Goal: Communication & Community: Ask a question

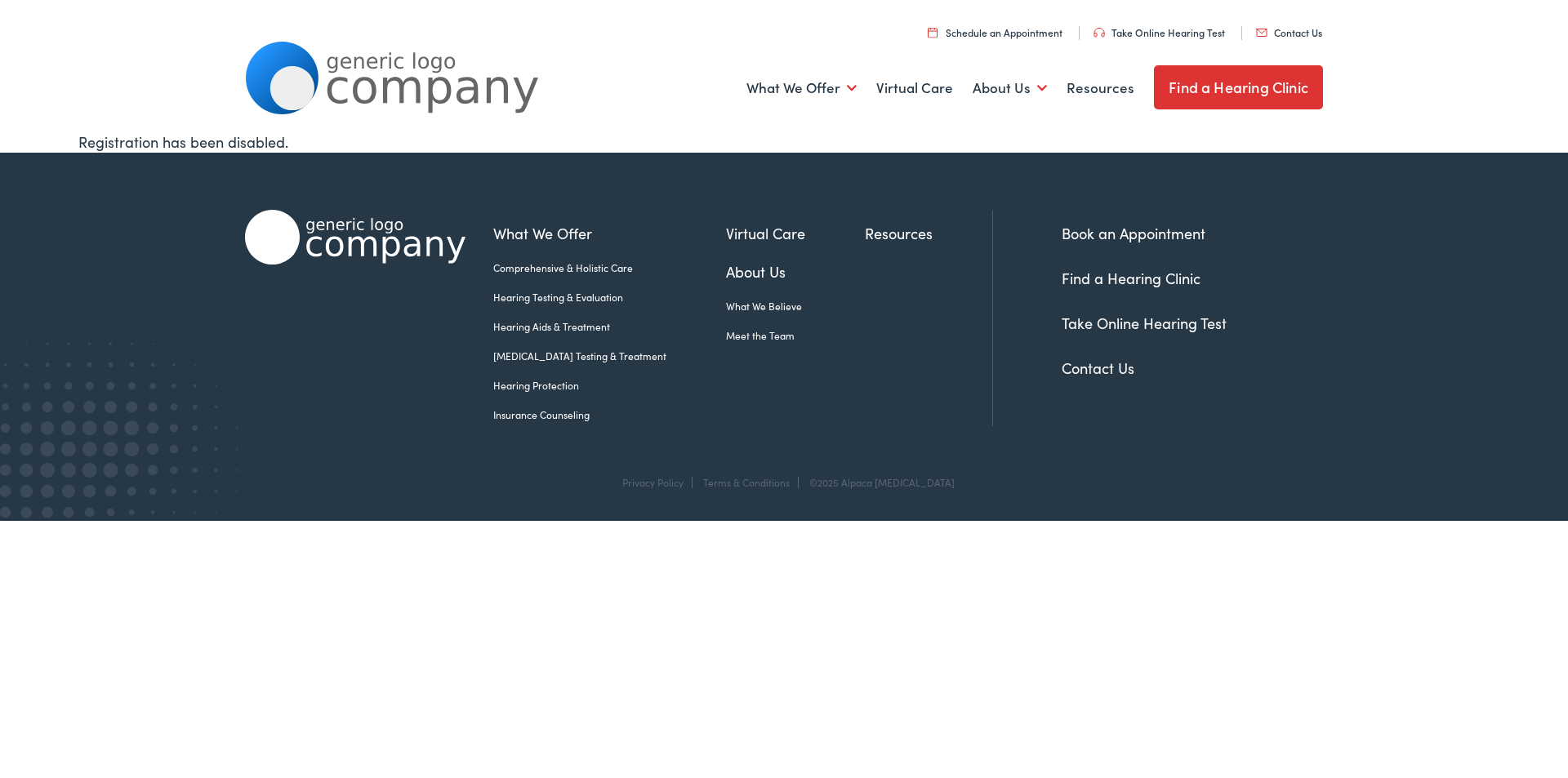
click at [1256, 25] on link "Contact Us" at bounding box center [1288, 32] width 66 height 14
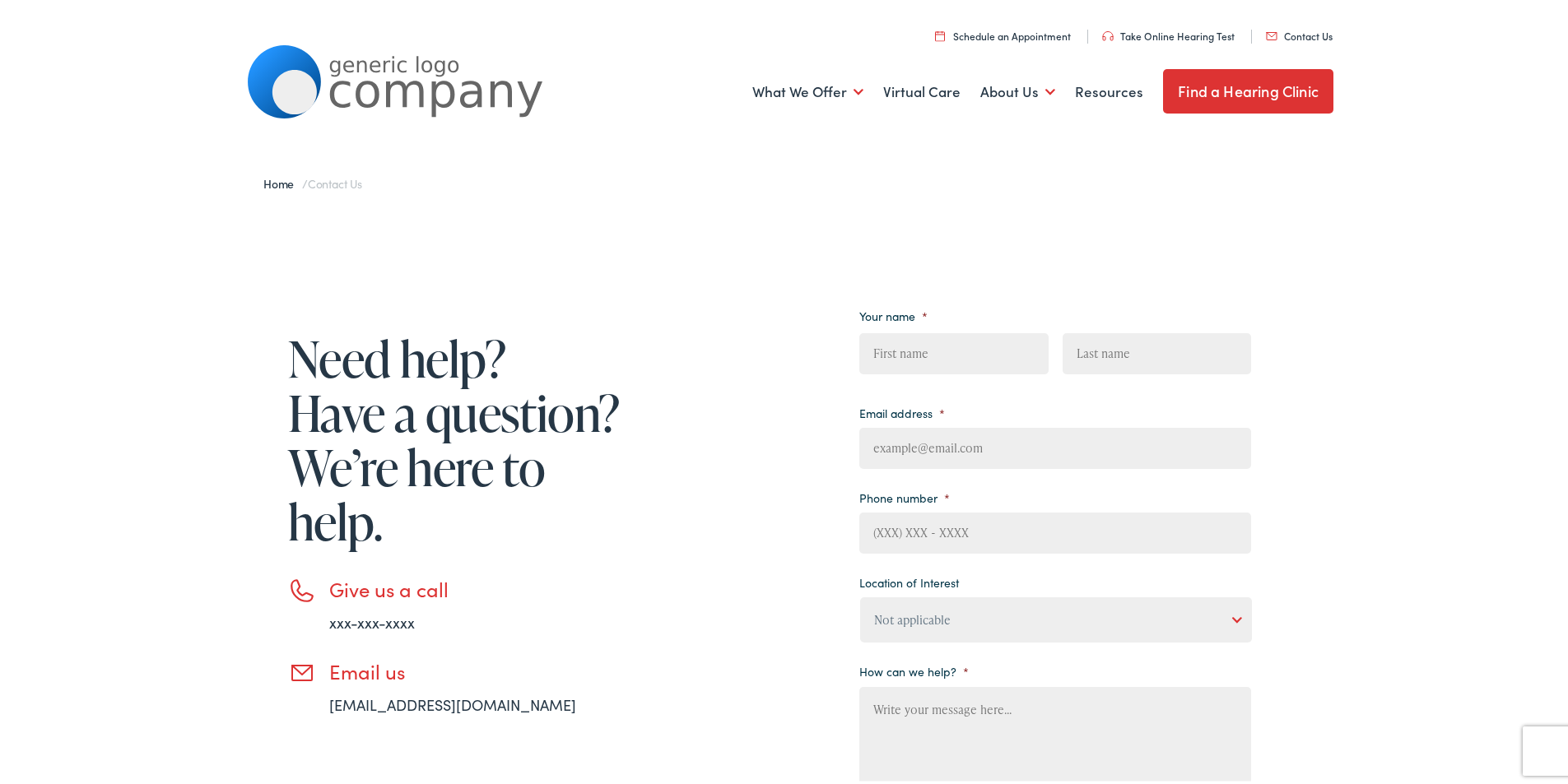
click at [969, 351] on input "First" at bounding box center [954, 350] width 188 height 41
click at [898, 456] on input "Email address *" at bounding box center [1055, 445] width 392 height 41
type input "[PERSON_NAME][EMAIL_ADDRESS][PERSON_NAME][DOMAIN_NAME]"
type input "[PERSON_NAME]"
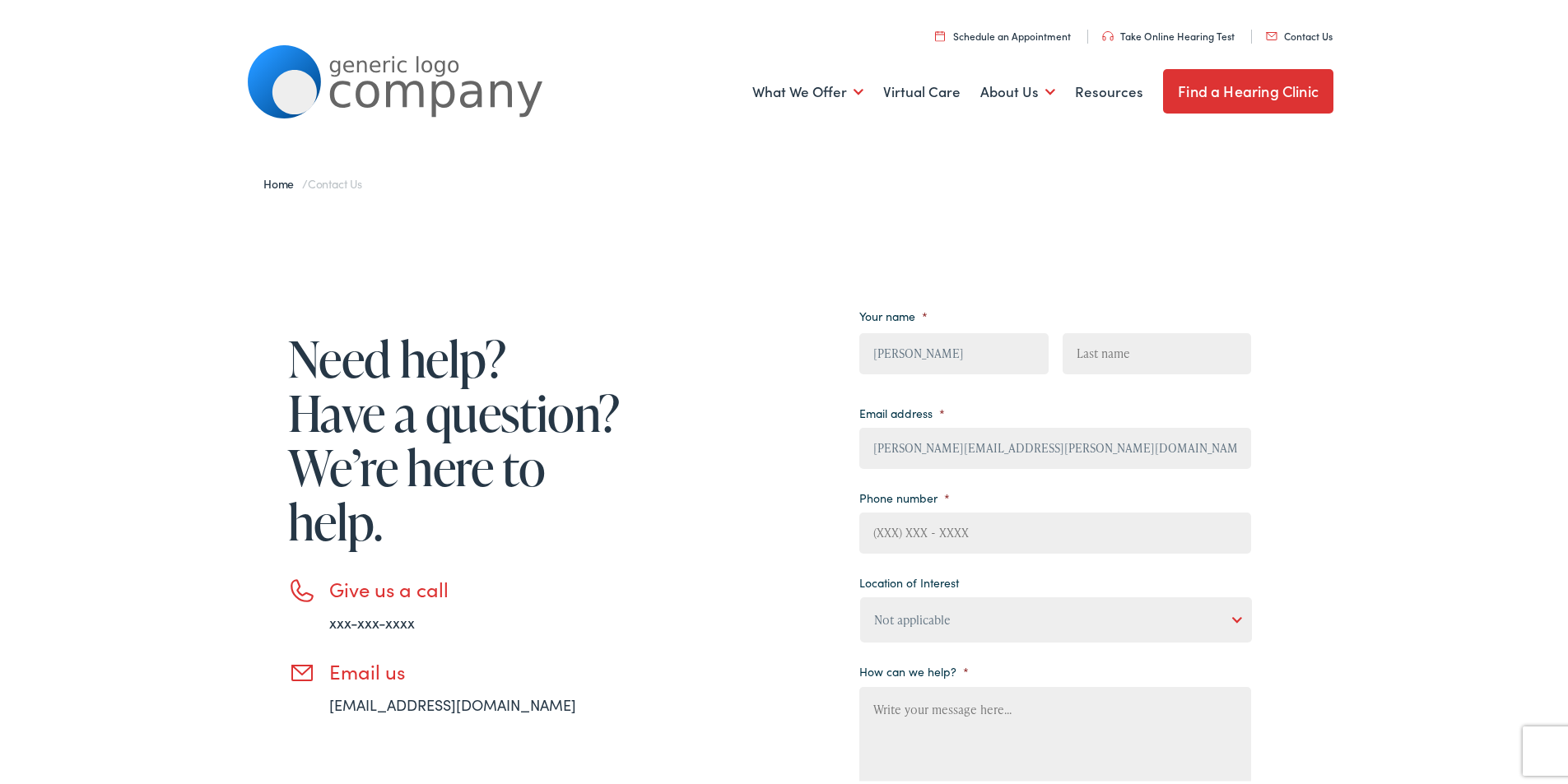
type input "8149805065"
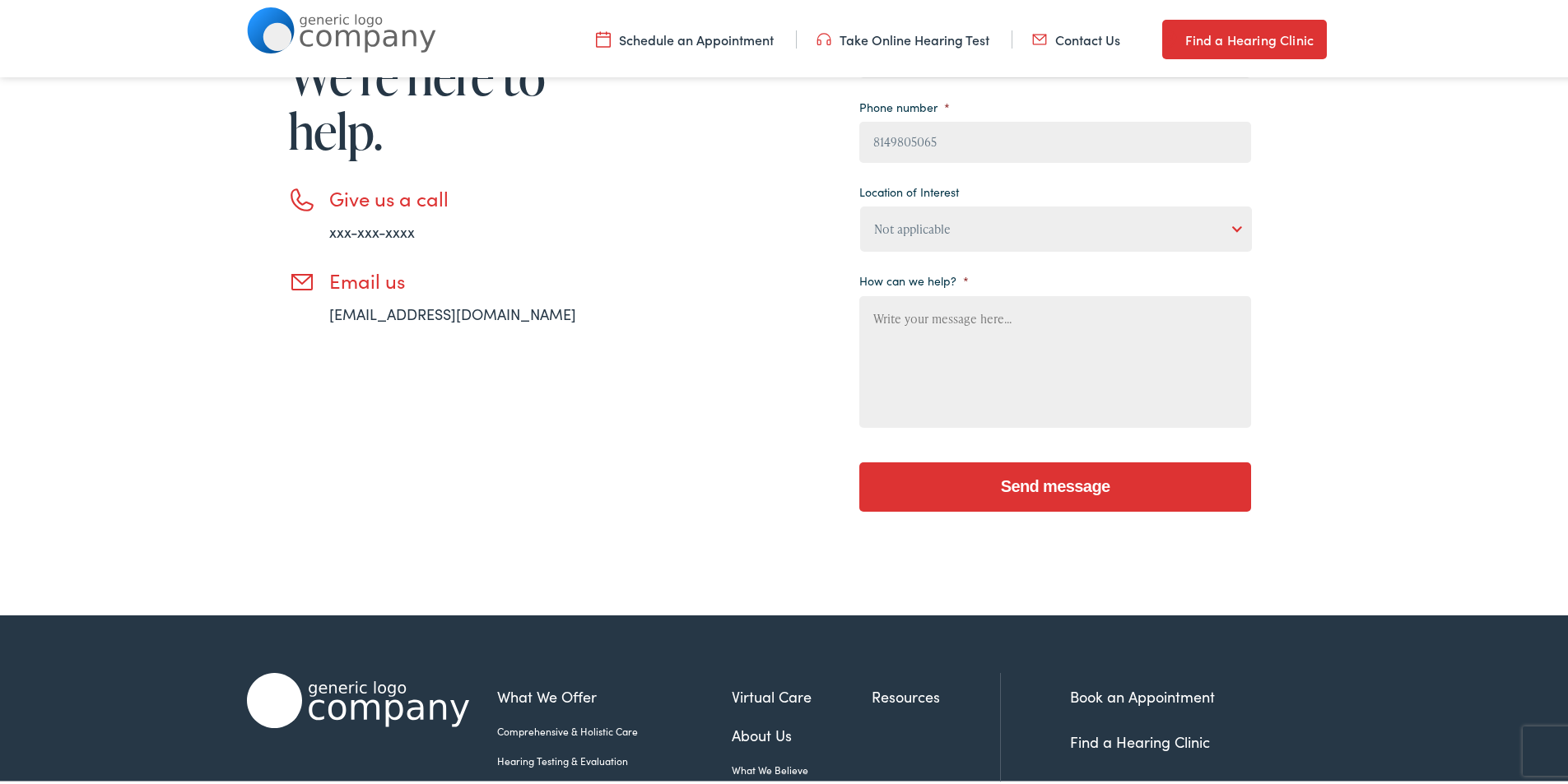
click at [1006, 253] on ul "Your name * David First Bennett Last Email address * david.bennett@wikithinkers…" at bounding box center [1055, 168] width 392 height 519
click at [1007, 240] on select "Not applicable Estes Audiology, Seguin Estes Audiology, San Antonio Estes Audio…" at bounding box center [1056, 226] width 392 height 45
select select "Scallan Hearing, Seigen"
click at [860, 203] on select "Not applicable Estes Audiology, Seguin Estes Audiology, San Antonio Estes Audio…" at bounding box center [1056, 226] width 392 height 45
paste textarea "Wikipedia is considered to be the World’s most significant tool for reference m…"
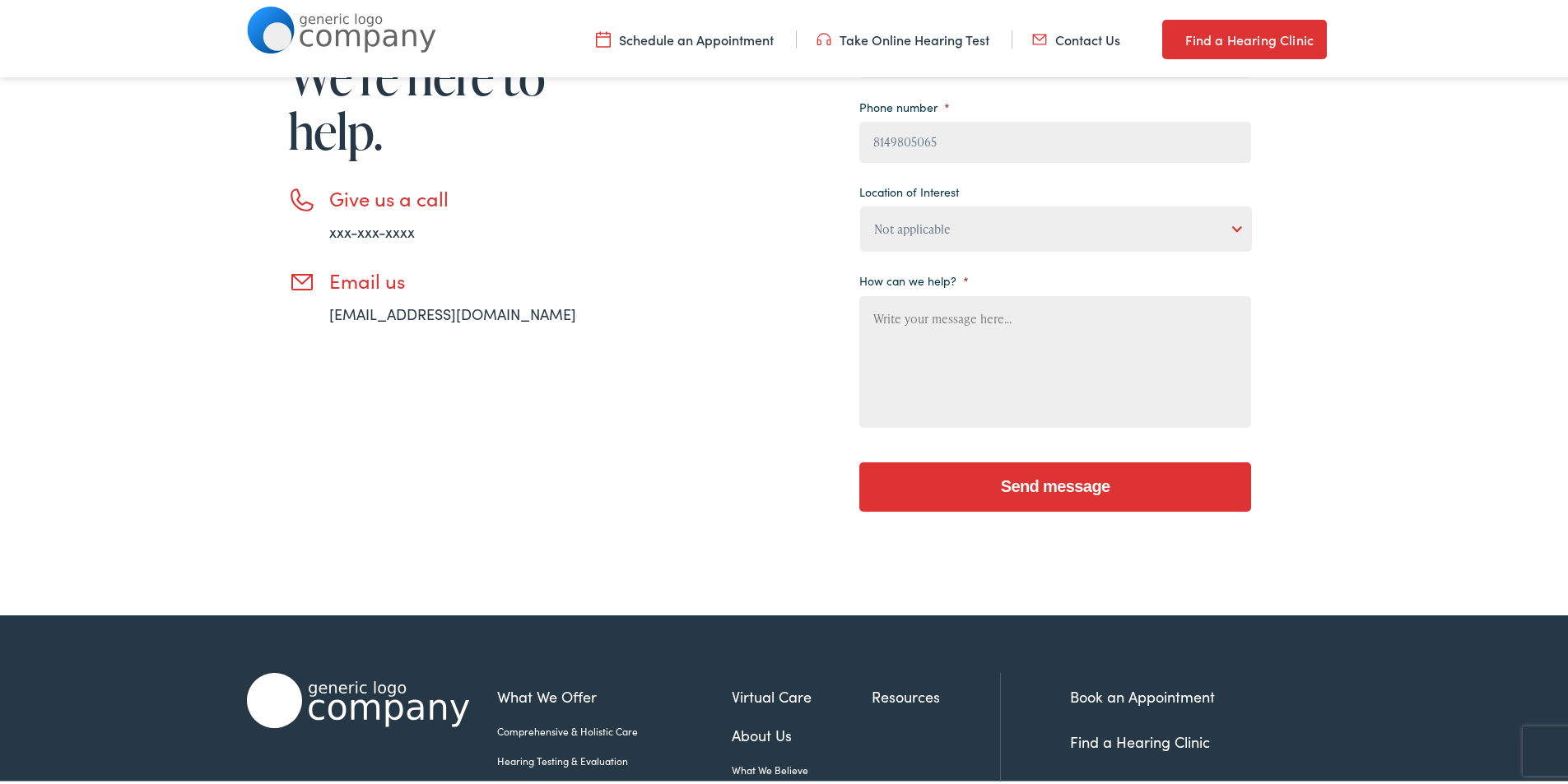
click at [983, 323] on textarea "How can we help? *" at bounding box center [1055, 358] width 392 height 132
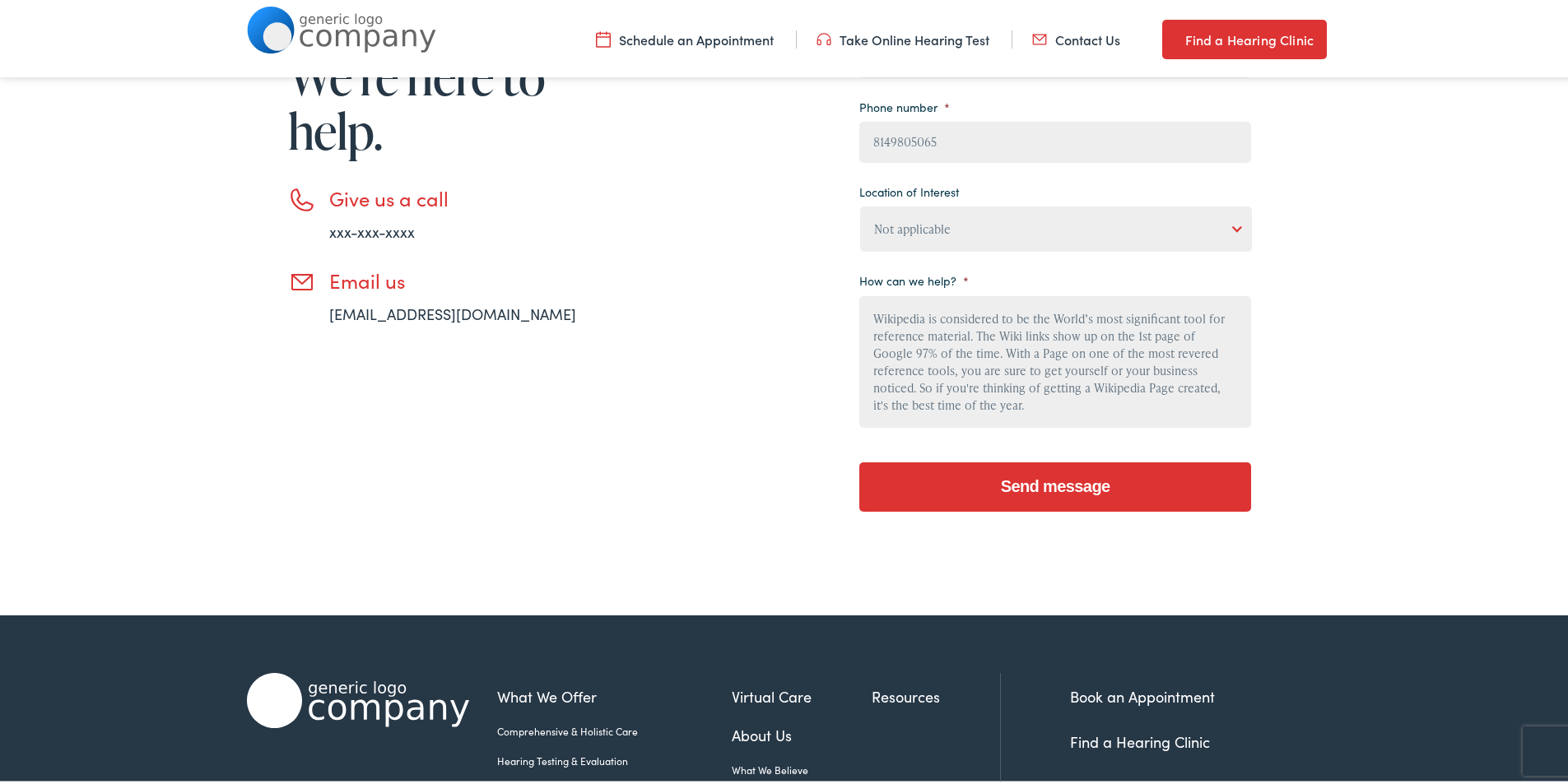
scroll to position [175, 0]
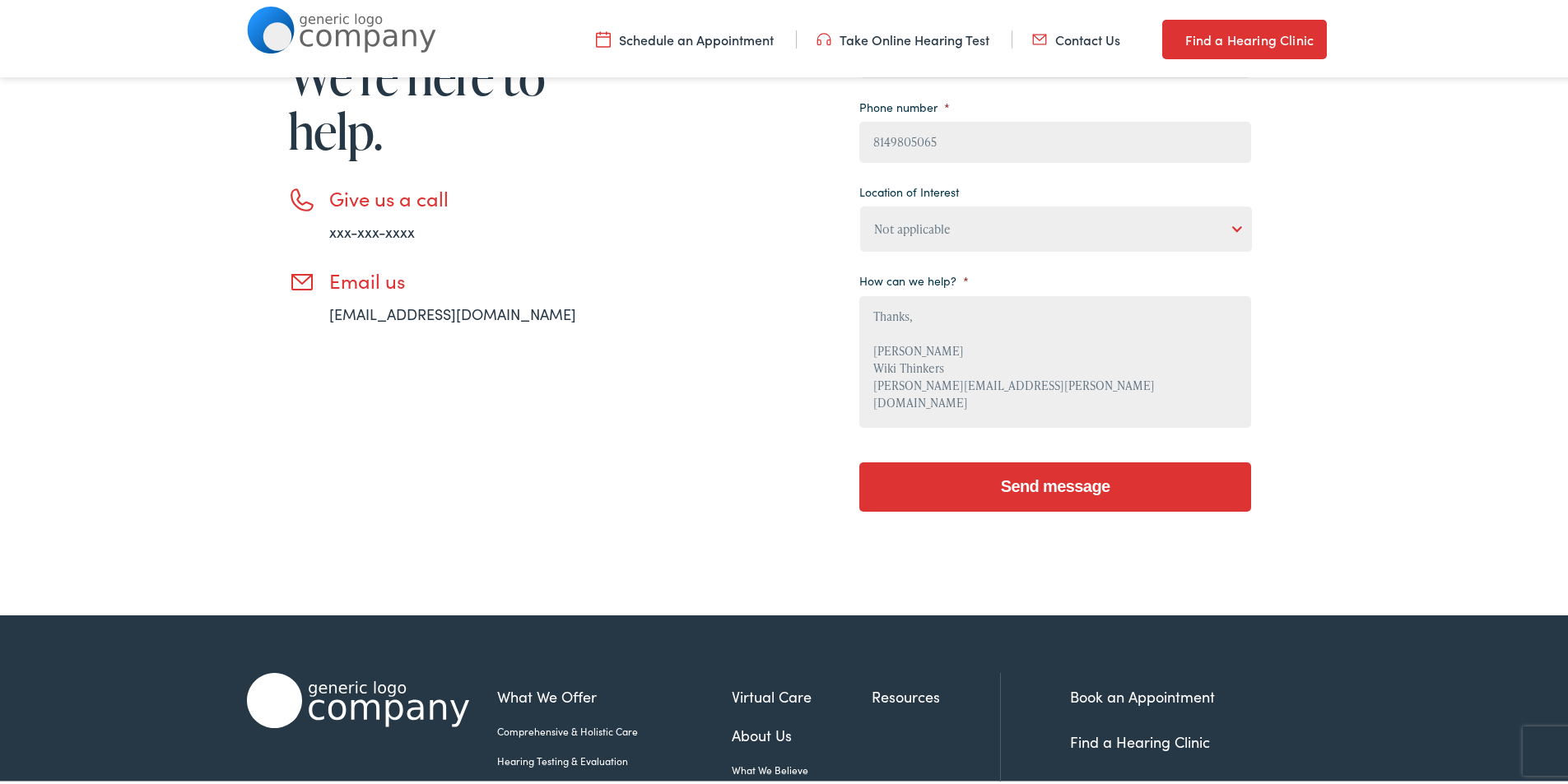
click at [1005, 448] on div "Send message" at bounding box center [1055, 481] width 392 height 71
click at [1000, 474] on input "Send message" at bounding box center [1055, 483] width 392 height 50
click at [975, 489] on input "Send message" at bounding box center [1055, 483] width 392 height 50
click at [969, 385] on textarea "Wikipedia is considered to be the World’s most significant tool for reference m…" at bounding box center [1055, 358] width 392 height 132
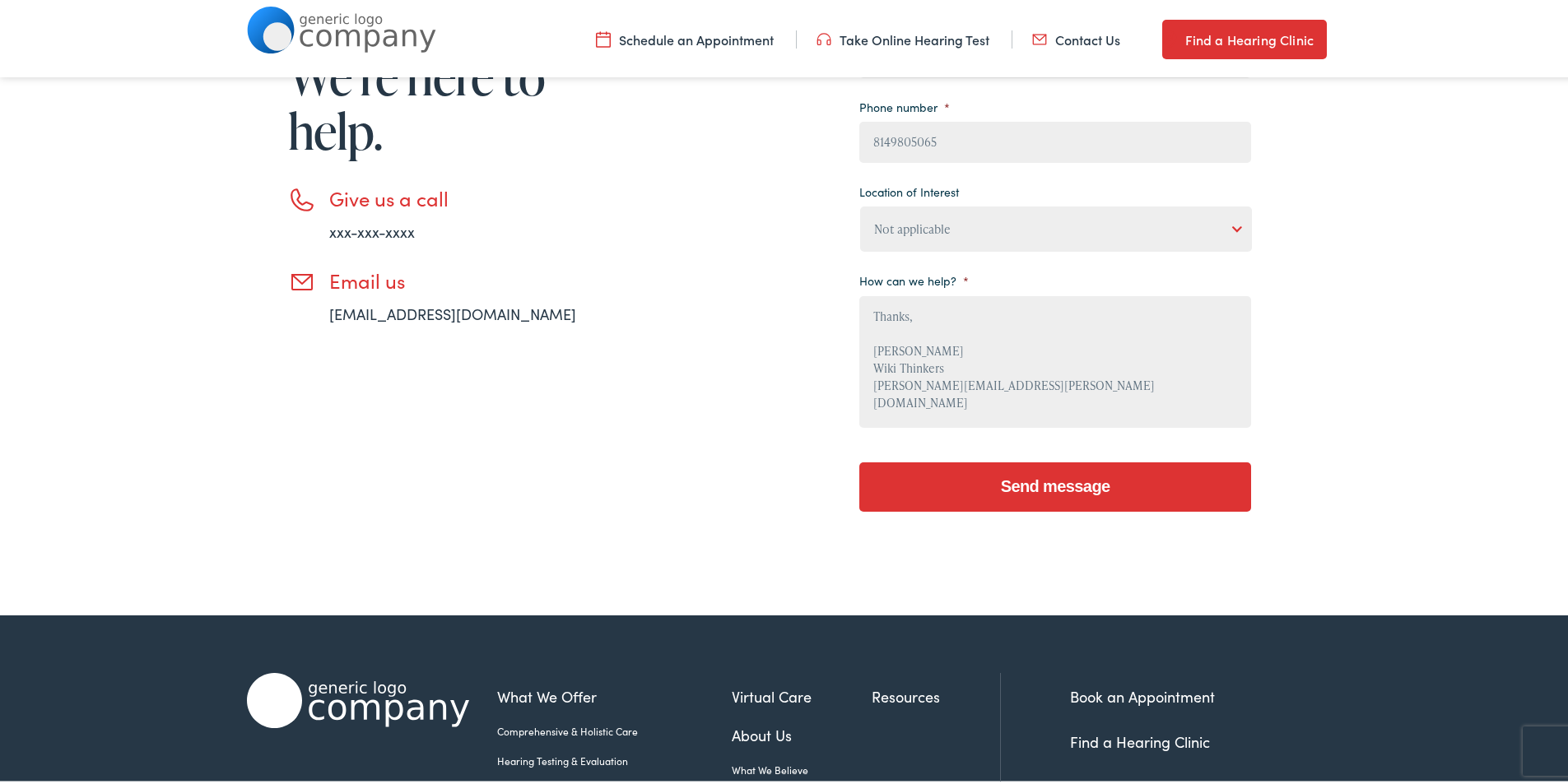
click at [969, 385] on textarea "Wikipedia is considered to be the World’s most significant tool for reference m…" at bounding box center [1055, 358] width 392 height 132
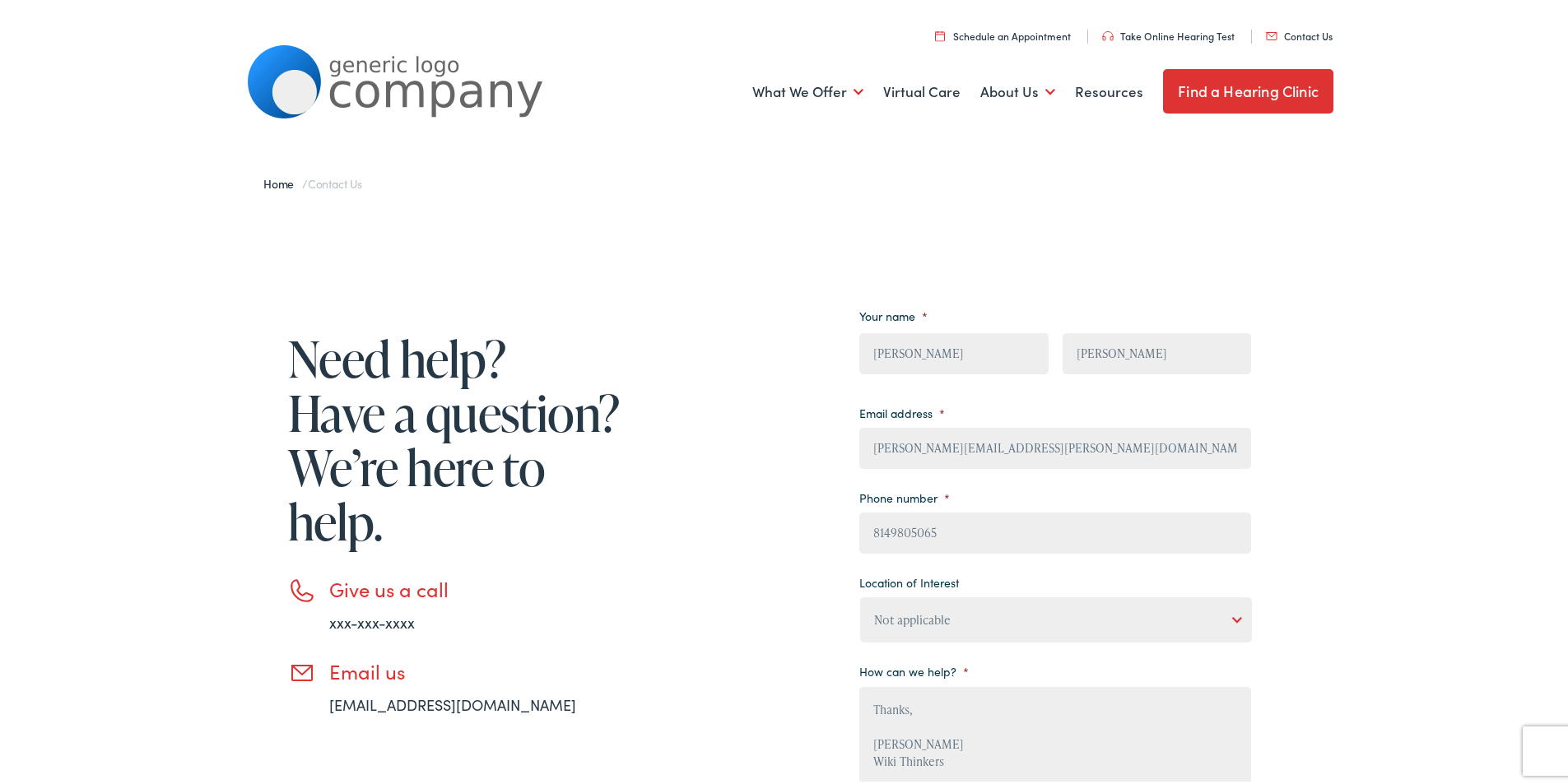
scroll to position [385, 0]
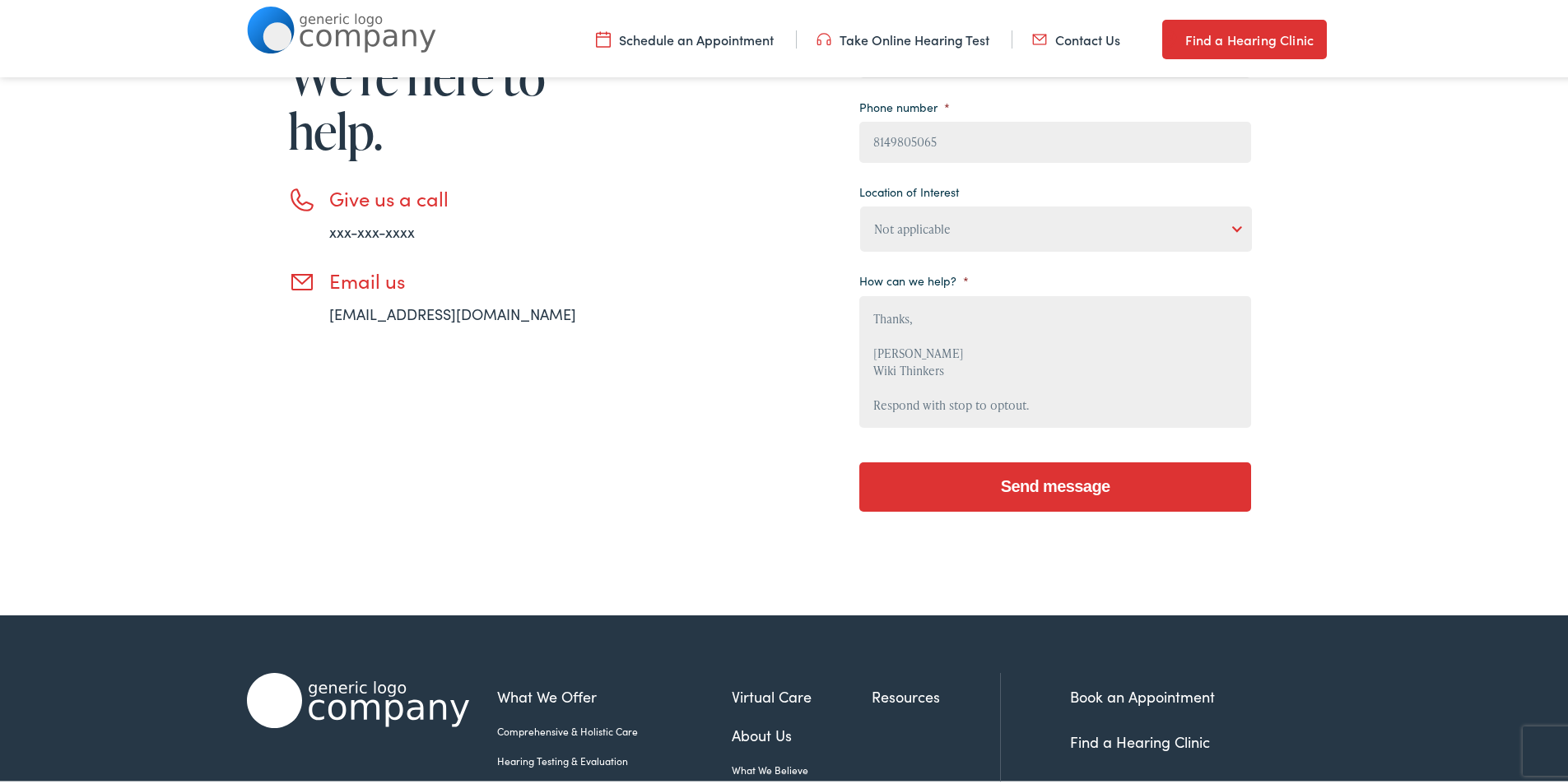
type textarea "Wikipedia is considered to be the World’s most significant tool for reference m…"
click at [1099, 488] on input "Send message" at bounding box center [1055, 483] width 392 height 50
click at [1017, 466] on input "Send message" at bounding box center [1055, 483] width 392 height 50
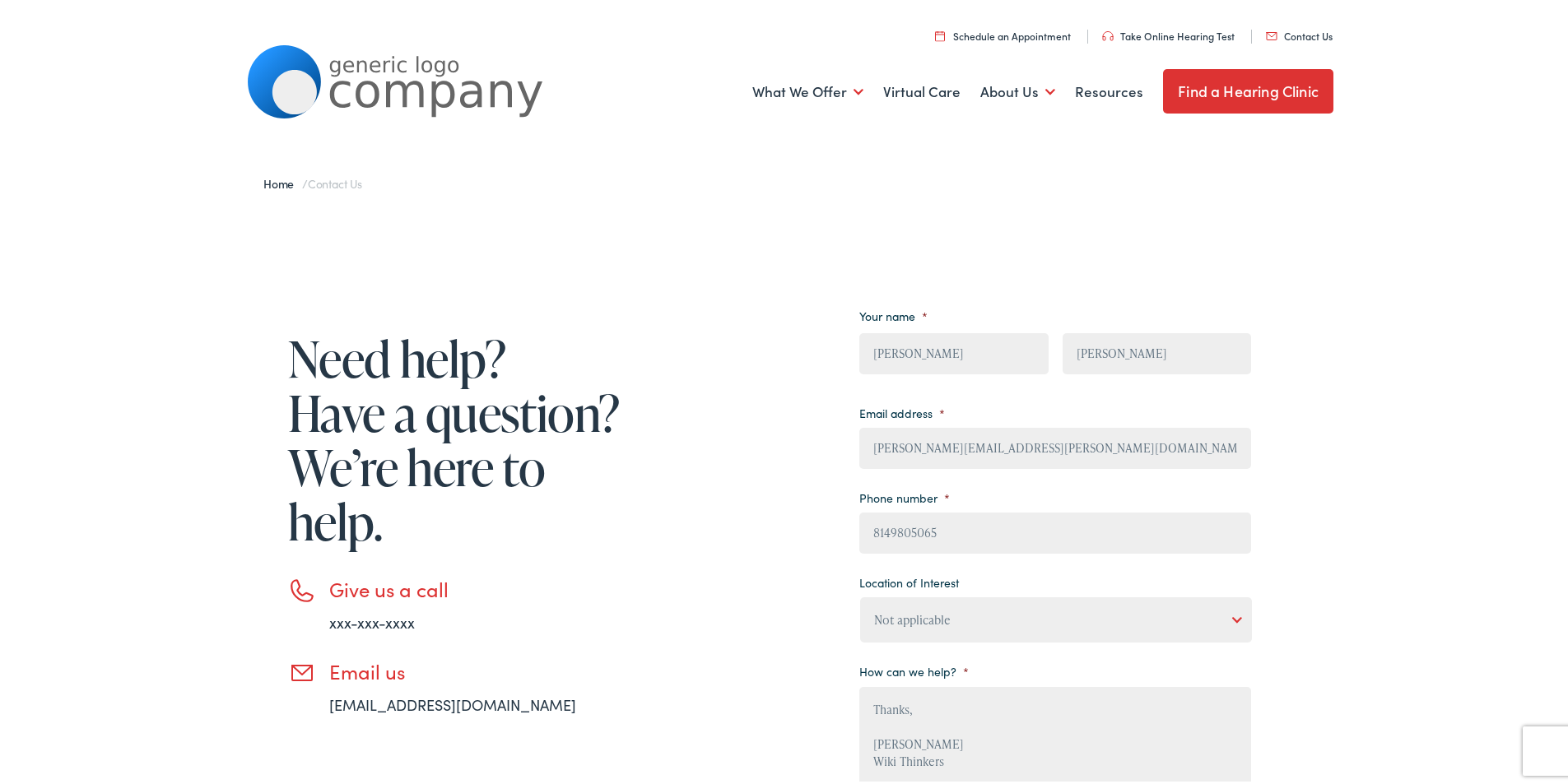
click at [1094, 430] on input "david.bennett@wikithinkers.org" at bounding box center [1055, 445] width 392 height 41
